Goal: Task Accomplishment & Management: Use online tool/utility

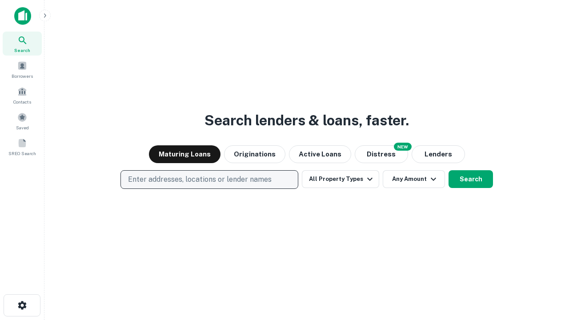
click at [209, 180] on p "Enter addresses, locations or lender names" at bounding box center [200, 179] width 144 height 11
type input "**********"
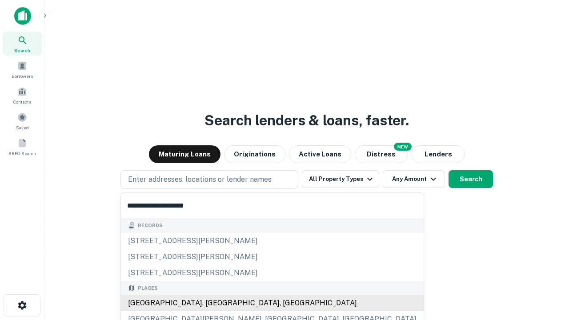
click at [213, 303] on div "[GEOGRAPHIC_DATA], [GEOGRAPHIC_DATA], [GEOGRAPHIC_DATA]" at bounding box center [272, 303] width 303 height 16
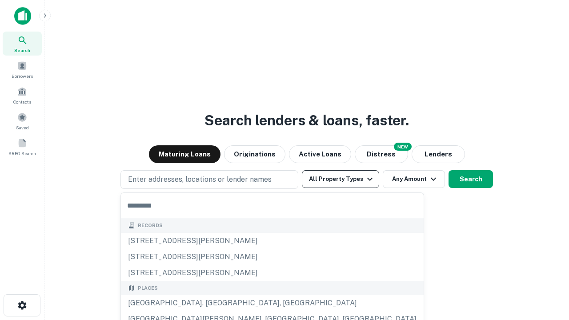
click at [341, 179] on button "All Property Types" at bounding box center [340, 179] width 77 height 18
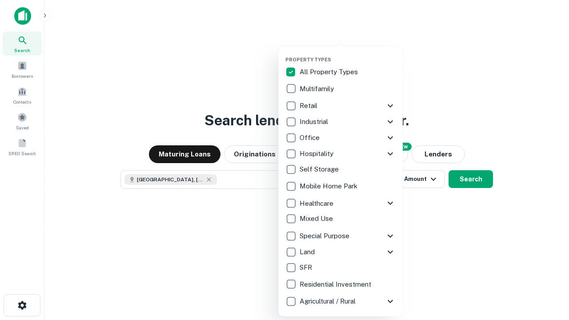
click at [348, 54] on button "button" at bounding box center [348, 54] width 125 height 0
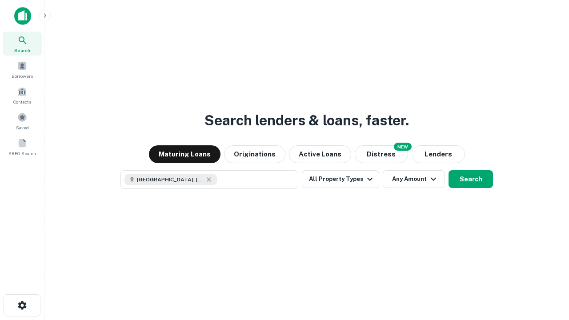
scroll to position [14, 0]
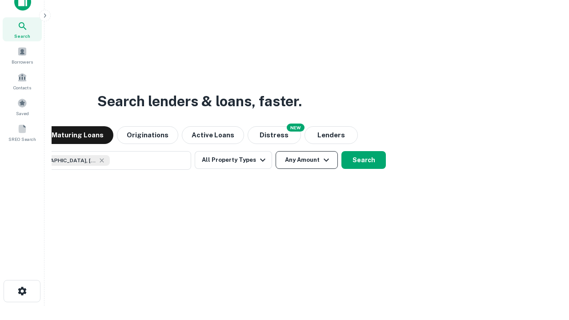
click at [276, 151] on button "Any Amount" at bounding box center [307, 160] width 62 height 18
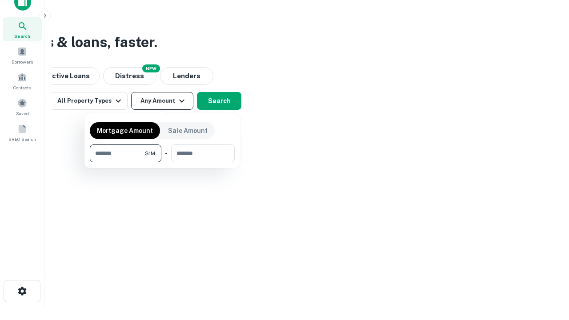
type input "*******"
click at [162, 162] on button "button" at bounding box center [162, 162] width 145 height 0
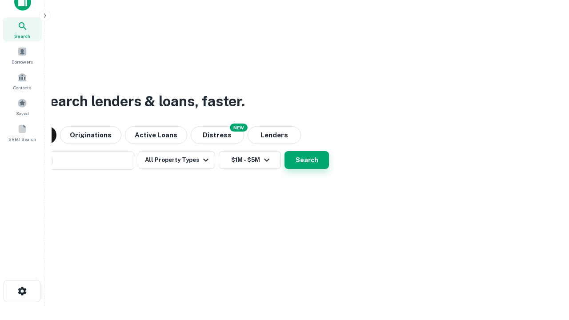
click at [285, 151] on button "Search" at bounding box center [307, 160] width 44 height 18
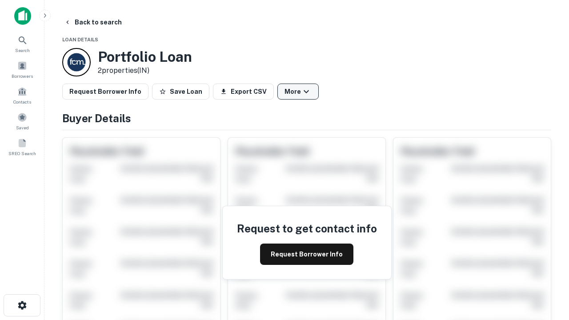
click at [298, 92] on button "More" at bounding box center [298, 92] width 41 height 16
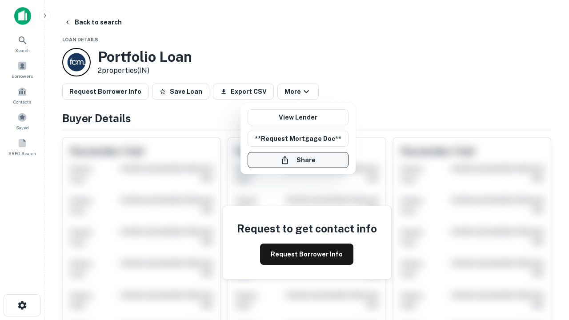
click at [298, 160] on button "Share" at bounding box center [298, 160] width 101 height 16
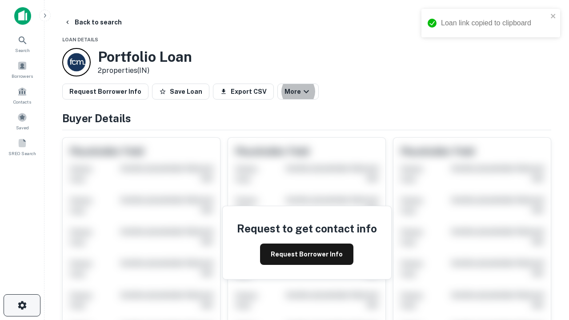
click at [22, 306] on icon "button" at bounding box center [22, 305] width 11 height 11
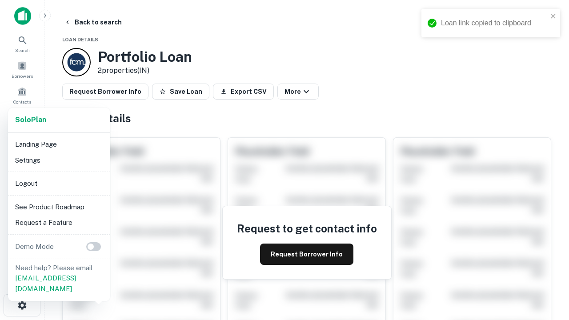
click at [59, 183] on li "Logout" at bounding box center [59, 184] width 95 height 16
